Goal: Find specific page/section: Find specific page/section

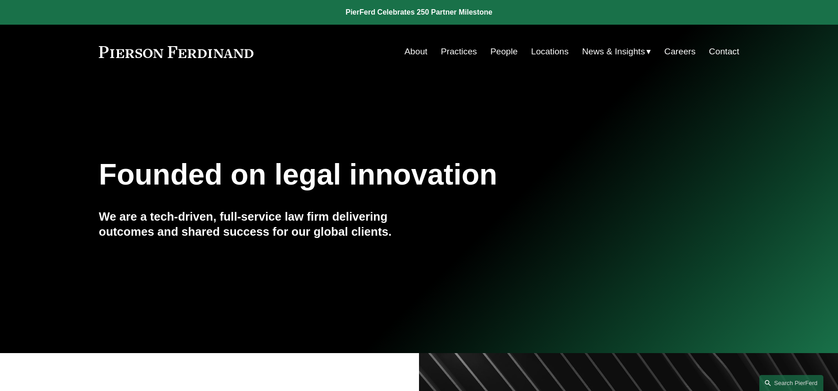
click at [459, 51] on link "Practices" at bounding box center [459, 51] width 36 height 17
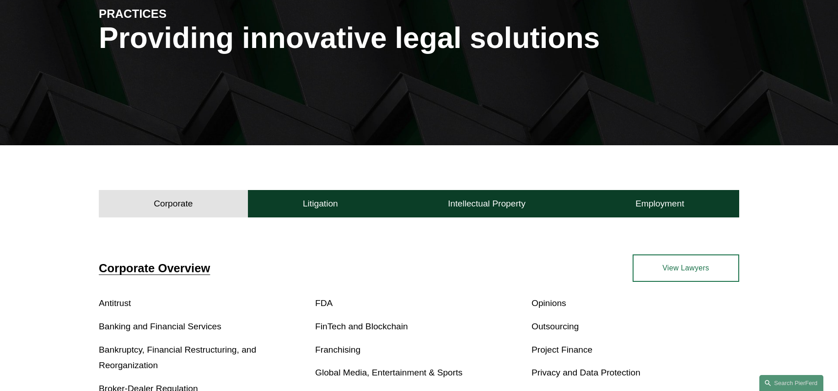
scroll to position [172, 0]
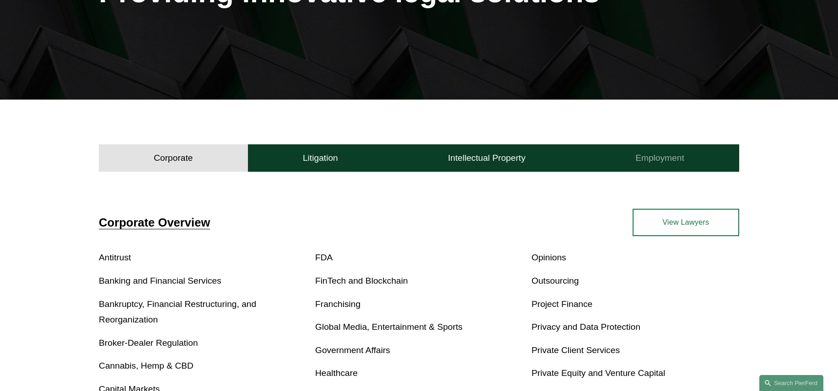
click at [670, 151] on button "Employment" at bounding box center [659, 158] width 159 height 27
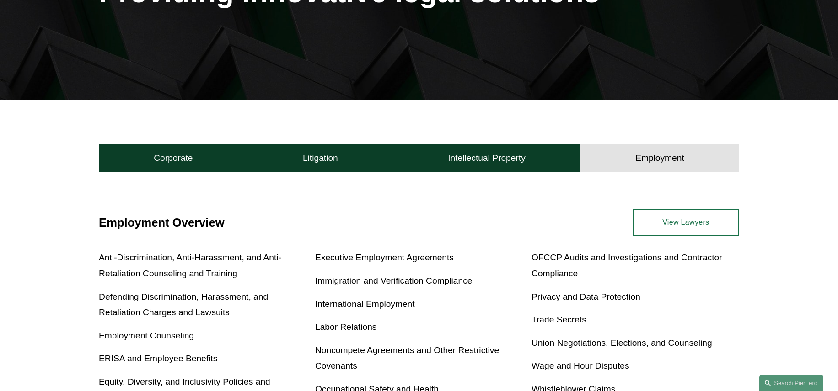
click at [678, 214] on link "View Lawyers" at bounding box center [685, 222] width 107 height 27
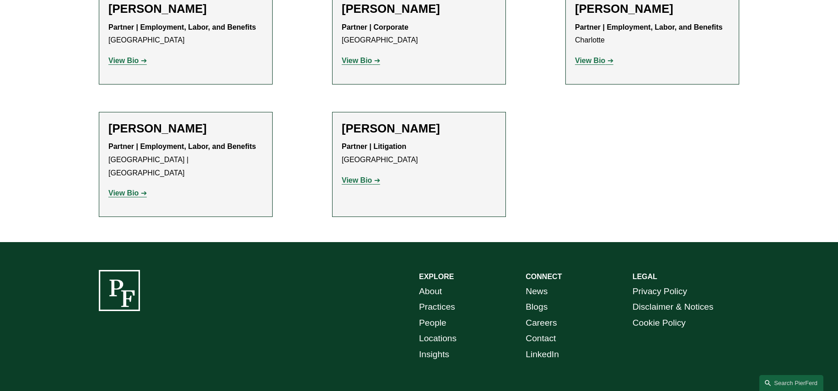
scroll to position [1616, 0]
